Goal: Transaction & Acquisition: Purchase product/service

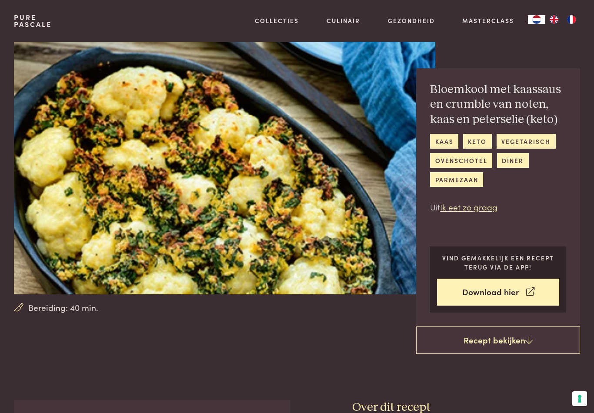
click at [466, 334] on link "Recept bekijken" at bounding box center [498, 341] width 164 height 28
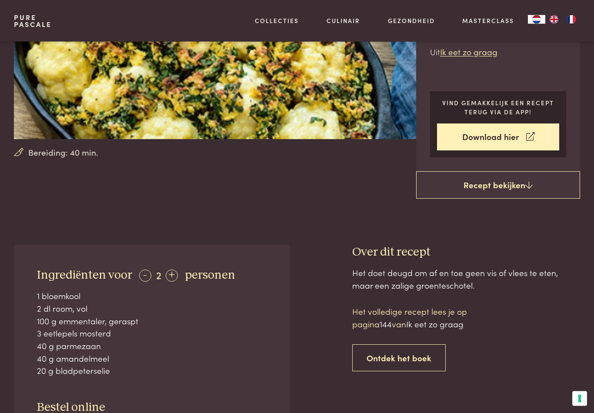
scroll to position [157, 0]
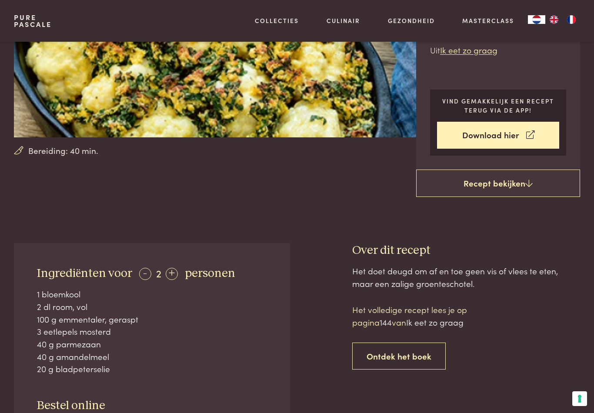
click at [467, 135] on link "Download hier" at bounding box center [498, 135] width 122 height 27
click at [468, 122] on link "Download hier" at bounding box center [498, 135] width 122 height 27
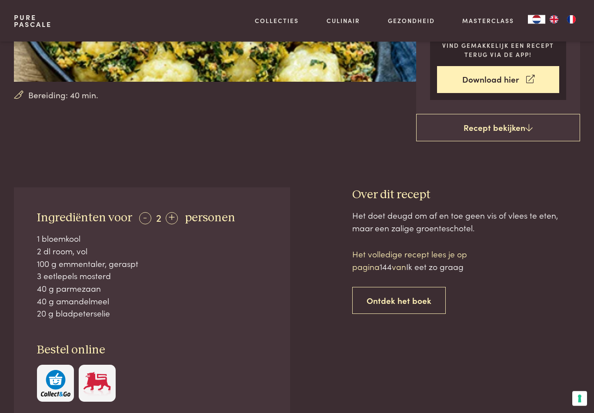
scroll to position [213, 0]
click at [403, 255] on p "Het volledige recept lees je op pagina 144 van Ik eet zo graag" at bounding box center [426, 260] width 148 height 25
click at [398, 300] on link "Ontdek het boek" at bounding box center [399, 300] width 94 height 27
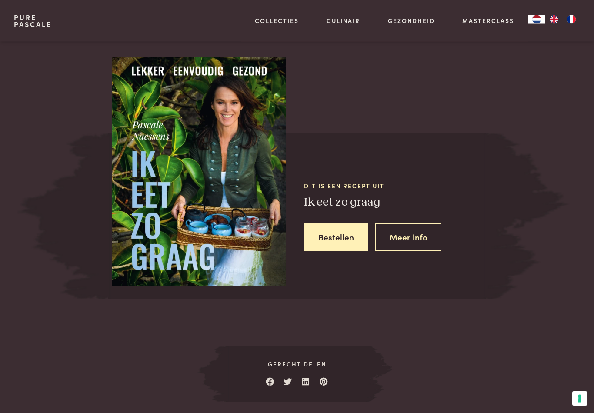
scroll to position [742, 0]
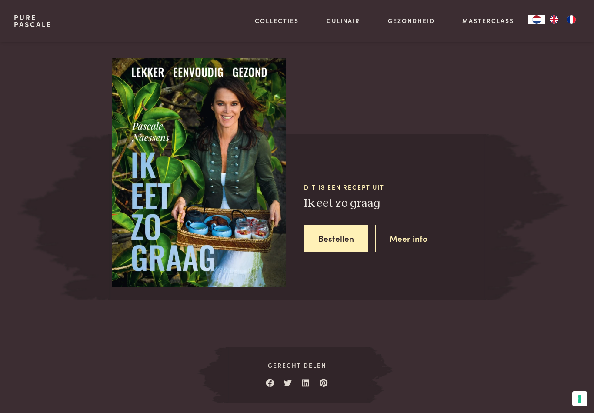
click at [409, 238] on link "Meer info" at bounding box center [408, 238] width 67 height 27
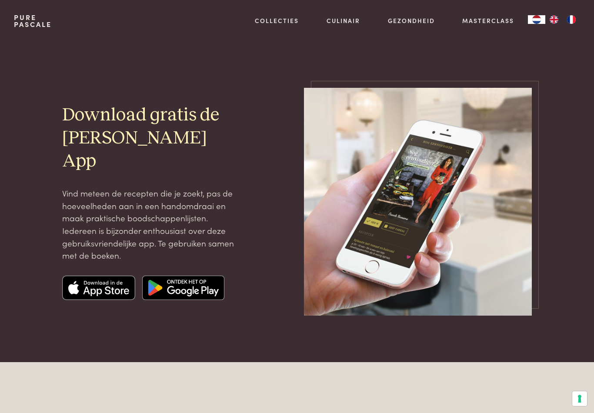
click at [77, 276] on img at bounding box center [98, 288] width 73 height 24
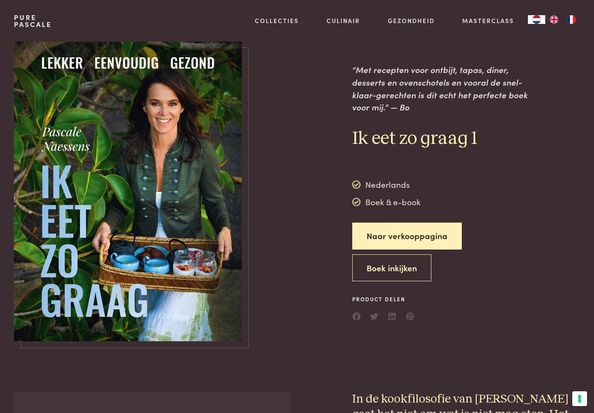
scroll to position [2, 0]
click at [381, 270] on button "Boek inkijken" at bounding box center [391, 267] width 79 height 27
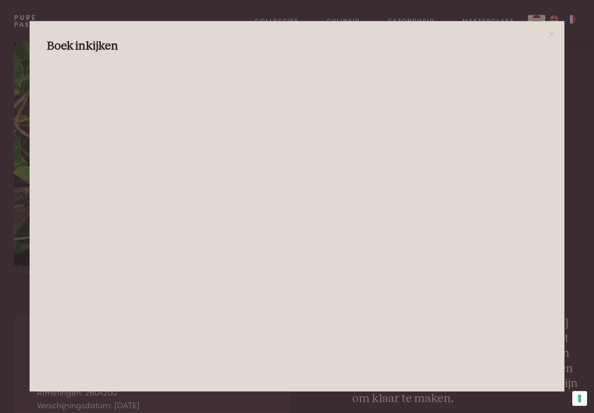
scroll to position [90, 0]
